Goal: Information Seeking & Learning: Learn about a topic

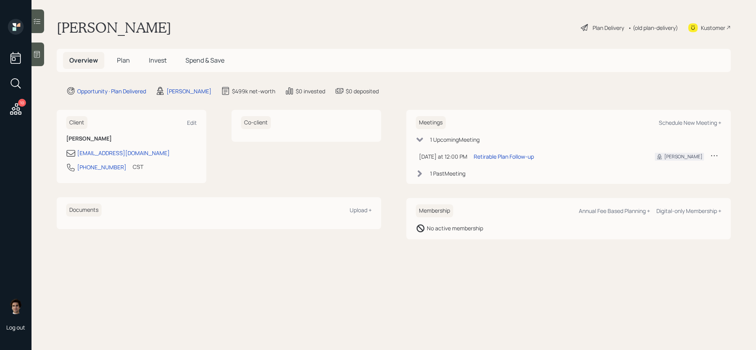
drag, startPoint x: 110, startPoint y: 72, endPoint x: 117, endPoint y: 65, distance: 9.8
click at [110, 72] on main "[PERSON_NAME] Love Plan Delivery • (old plan-delivery) Kustomer Overview Plan I…" at bounding box center [394, 175] width 725 height 350
click at [125, 64] on span "Plan" at bounding box center [123, 60] width 13 height 9
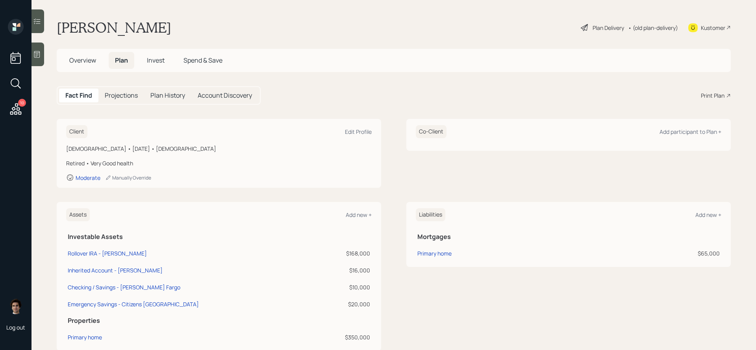
click at [605, 29] on div "Plan Delivery" at bounding box center [609, 28] width 32 height 8
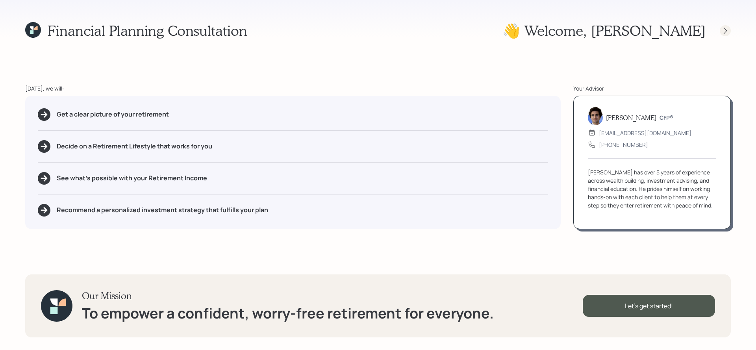
click at [724, 27] on icon at bounding box center [725, 30] width 3 height 7
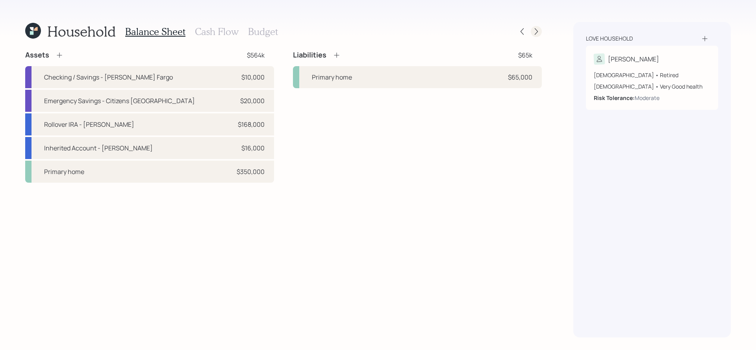
click at [538, 29] on icon at bounding box center [536, 32] width 8 height 8
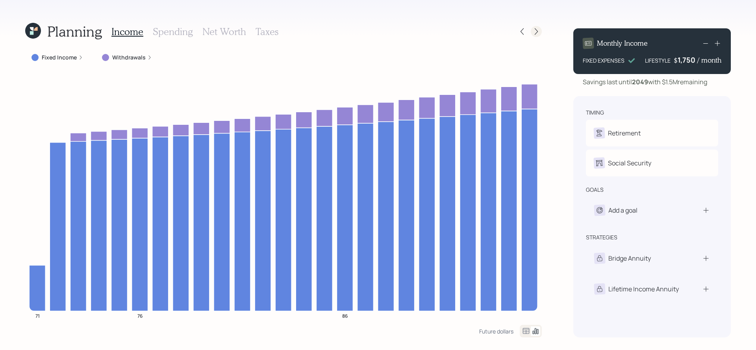
click at [538, 29] on icon at bounding box center [536, 32] width 8 height 8
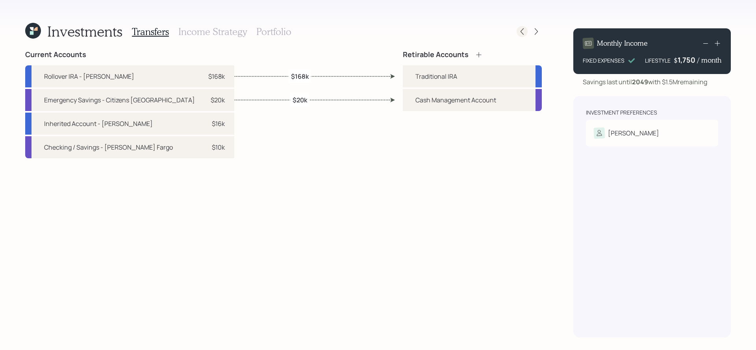
click at [521, 32] on icon at bounding box center [522, 31] width 3 height 7
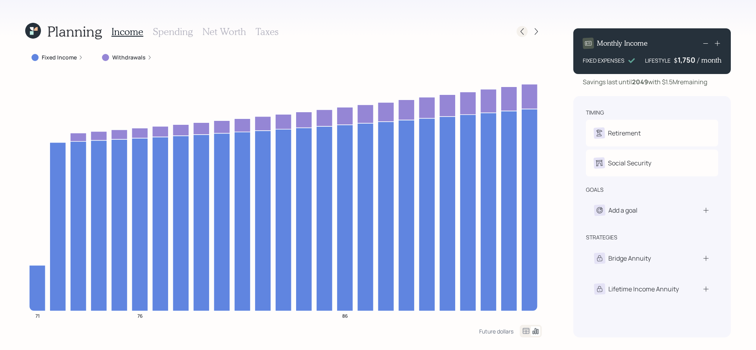
click at [521, 33] on icon at bounding box center [522, 31] width 3 height 7
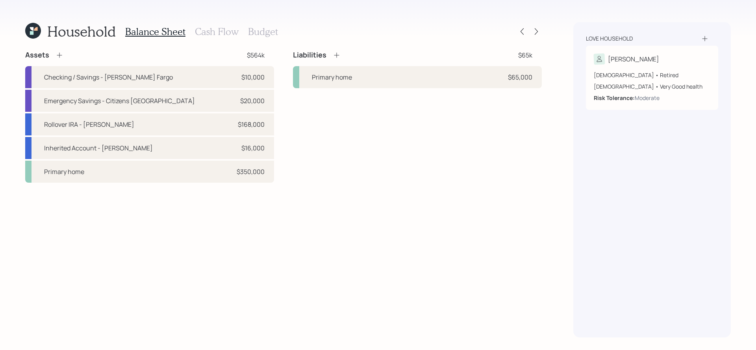
click at [224, 25] on div "Balance Sheet Cash Flow Budget" at bounding box center [201, 31] width 153 height 19
click at [224, 28] on h3 "Cash Flow" at bounding box center [217, 31] width 44 height 11
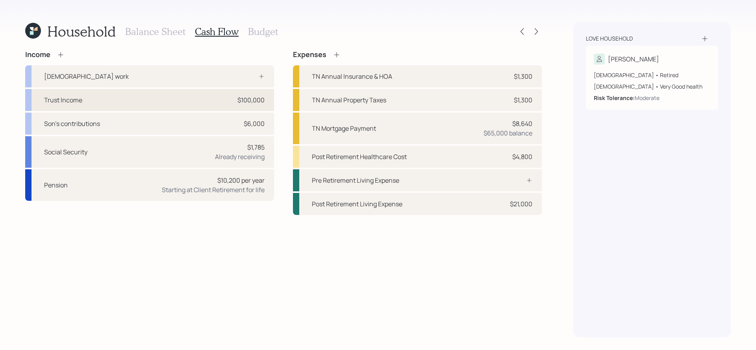
click at [203, 104] on div "Trust Income $100,000" at bounding box center [149, 100] width 249 height 22
select select "other"
select select "earned"
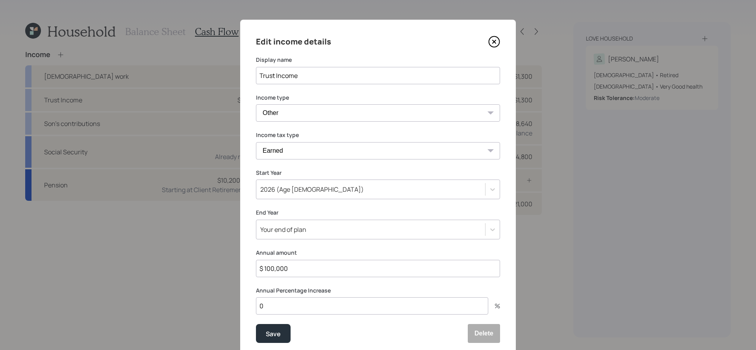
click at [495, 45] on icon at bounding box center [494, 42] width 12 height 12
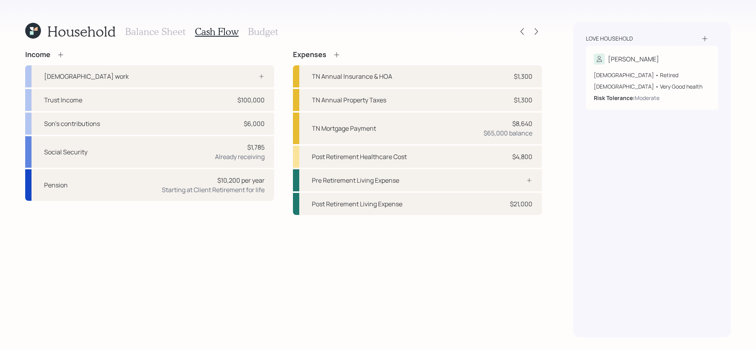
click at [148, 29] on h3 "Balance Sheet" at bounding box center [155, 31] width 60 height 11
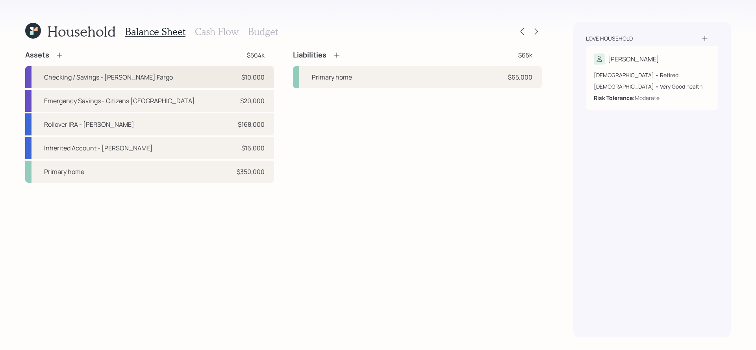
click at [196, 80] on div "Checking / Savings - [PERSON_NAME] Fargo $10,000" at bounding box center [149, 77] width 249 height 22
select select "cash"
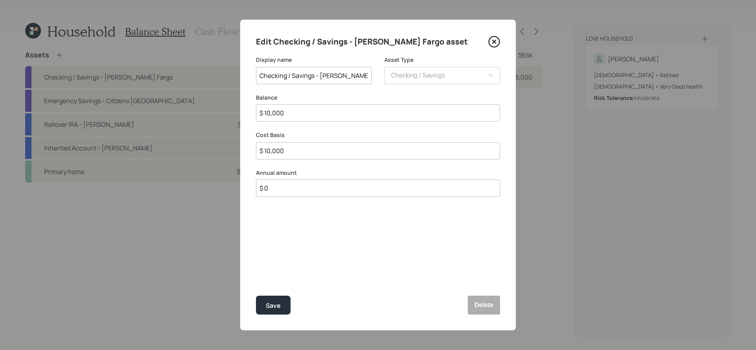
click at [500, 35] on div "Edit Checking / Savings - [PERSON_NAME] Fargo asset Display name Checking / Sav…" at bounding box center [378, 175] width 276 height 311
click at [496, 40] on icon at bounding box center [494, 41] width 3 height 3
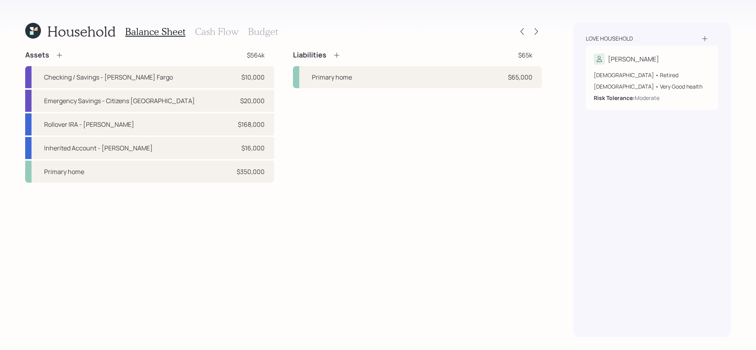
click at [201, 36] on h3 "Cash Flow" at bounding box center [217, 31] width 44 height 11
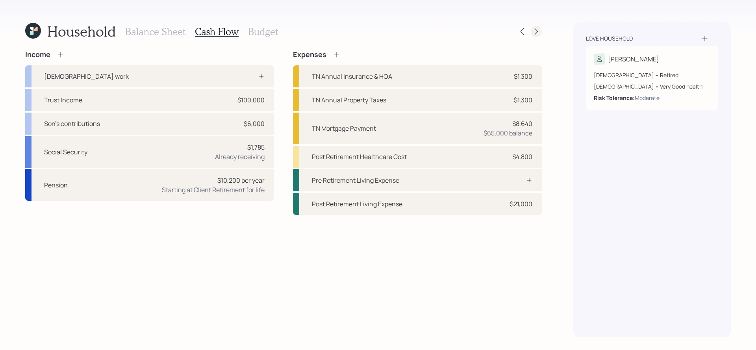
click at [537, 28] on icon at bounding box center [536, 32] width 8 height 8
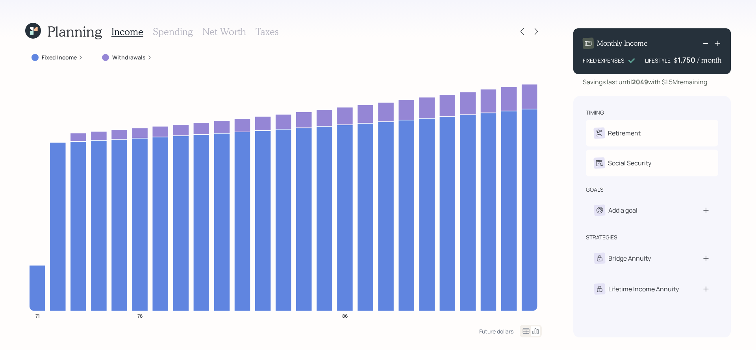
click at [176, 28] on h3 "Spending" at bounding box center [173, 31] width 40 height 11
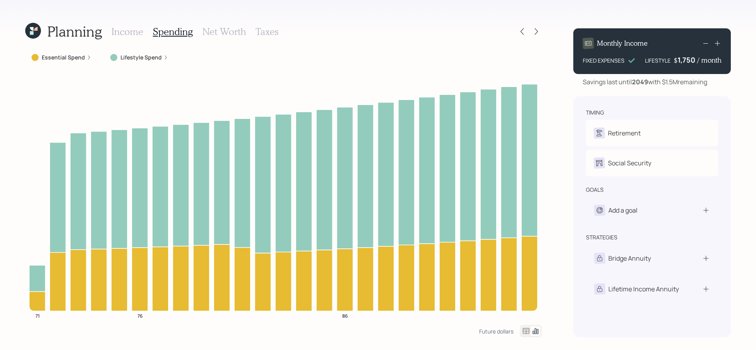
click at [526, 332] on icon at bounding box center [525, 330] width 9 height 9
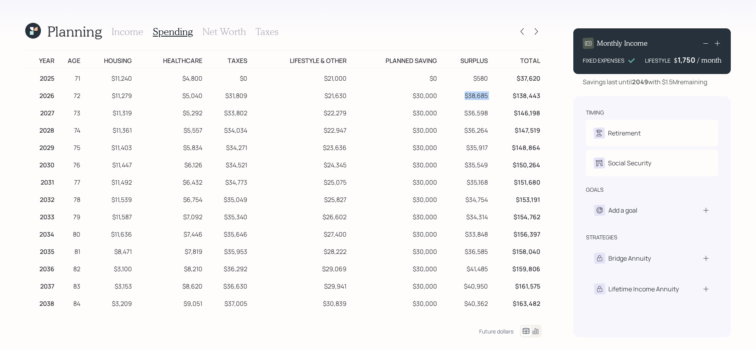
drag, startPoint x: 493, startPoint y: 97, endPoint x: 455, endPoint y: 96, distance: 38.2
click at [455, 96] on tr "2026 72 $11,279 $5,040 $31,809 $21,630 $30,000 $38,685 $138,443" at bounding box center [283, 94] width 517 height 17
click at [435, 95] on td "$30,000" at bounding box center [393, 94] width 91 height 17
drag, startPoint x: 447, startPoint y: 96, endPoint x: 409, endPoint y: 97, distance: 37.8
click at [409, 97] on tr "2026 72 $11,279 $5,040 $31,809 $21,630 $30,000 $38,685 $138,443" at bounding box center [283, 94] width 517 height 17
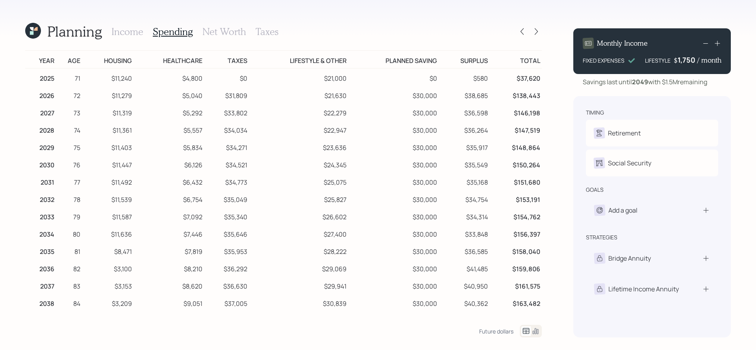
click at [499, 105] on td "$146,198" at bounding box center [516, 111] width 52 height 17
drag, startPoint x: 496, startPoint y: 101, endPoint x: 464, endPoint y: 98, distance: 32.4
click at [464, 98] on tr "2026 72 $11,279 $5,040 $31,809 $21,630 $30,000 $38,685 $138,443" at bounding box center [283, 94] width 517 height 17
click at [464, 98] on td "$38,685" at bounding box center [464, 94] width 51 height 17
click at [122, 33] on h3 "Income" at bounding box center [127, 31] width 32 height 11
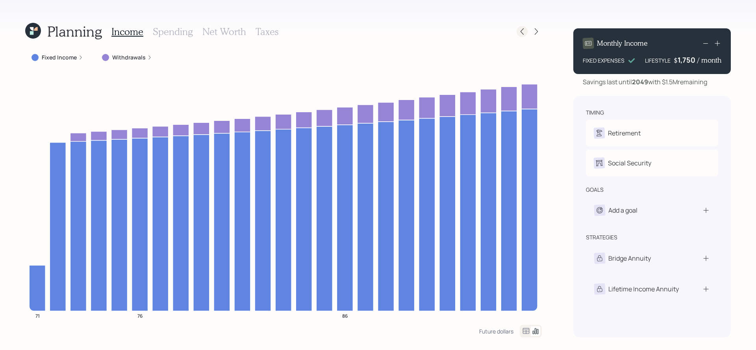
click at [523, 32] on icon at bounding box center [522, 32] width 8 height 8
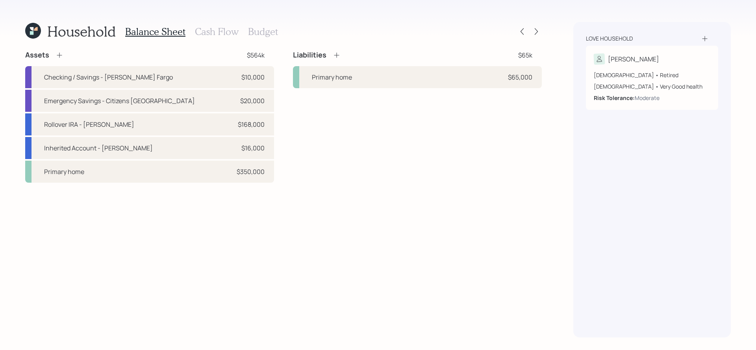
click at [540, 36] on div at bounding box center [536, 31] width 11 height 11
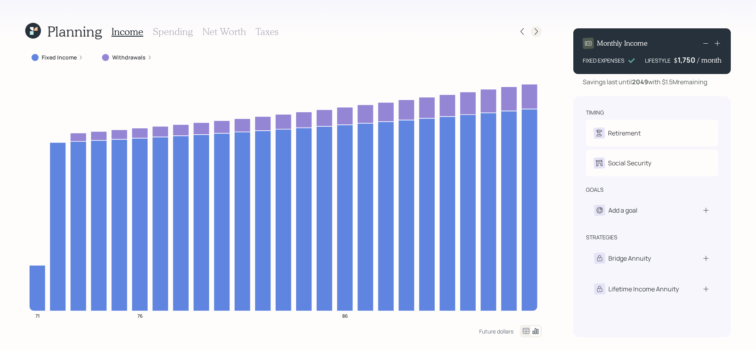
click at [540, 33] on icon at bounding box center [536, 32] width 8 height 8
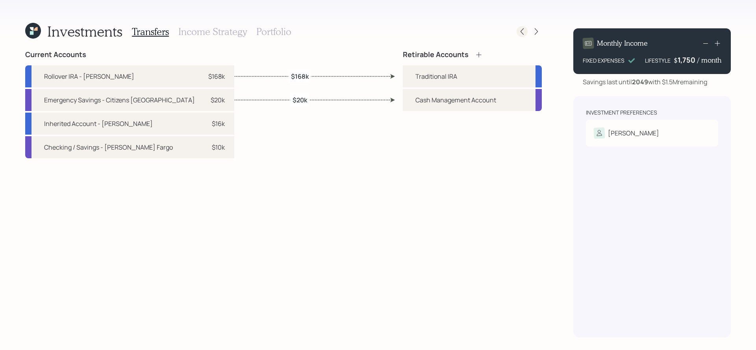
click at [525, 34] on icon at bounding box center [522, 32] width 8 height 8
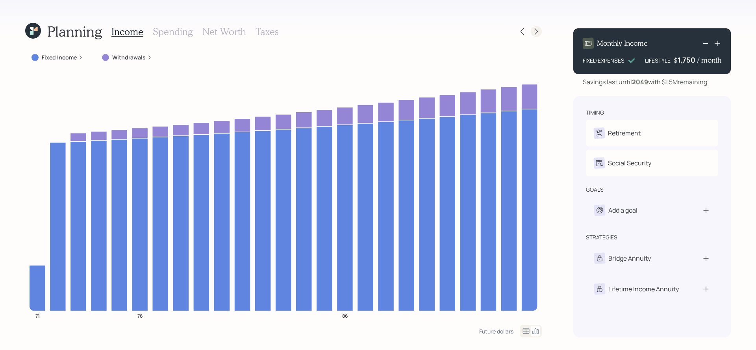
click at [536, 29] on icon at bounding box center [536, 31] width 3 height 7
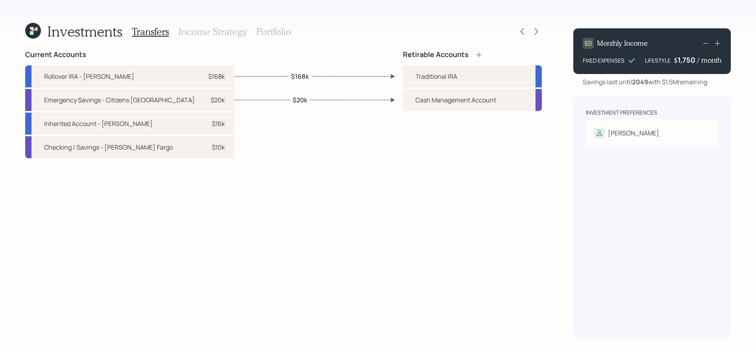
click at [268, 28] on h3 "Portfolio" at bounding box center [273, 31] width 35 height 11
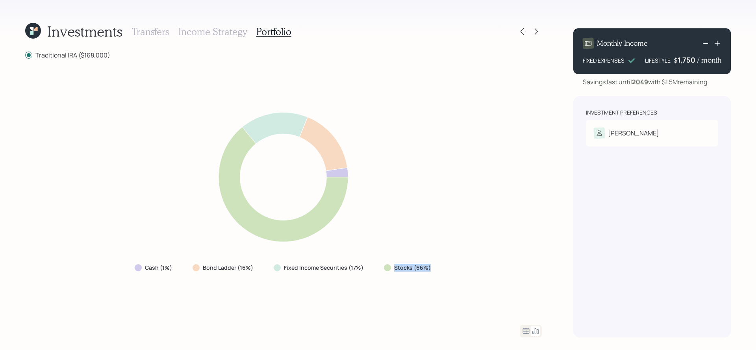
drag, startPoint x: 457, startPoint y: 269, endPoint x: 387, endPoint y: 274, distance: 70.3
click at [387, 274] on div "Cash (1%) Bond Ladder (16%) Fixed Income Securities (17%) Stocks (66%)" at bounding box center [283, 192] width 517 height 247
drag, startPoint x: 260, startPoint y: 275, endPoint x: 191, endPoint y: 274, distance: 68.9
click at [191, 274] on div "Cash (1%) Bond Ladder (16%) Fixed Income Securities (17%) Stocks (66%)" at bounding box center [283, 192] width 517 height 247
click at [258, 274] on div "Cash (1%) Bond Ladder (16%) Fixed Income Securities (17%) Stocks (66%)" at bounding box center [283, 268] width 310 height 14
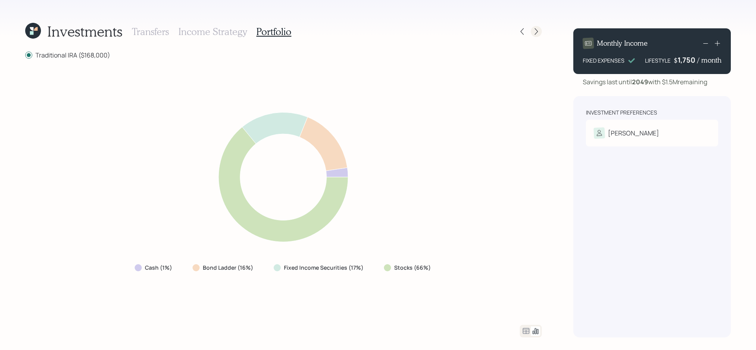
click at [532, 32] on div at bounding box center [536, 31] width 11 height 11
